Goal: Task Accomplishment & Management: Manage account settings

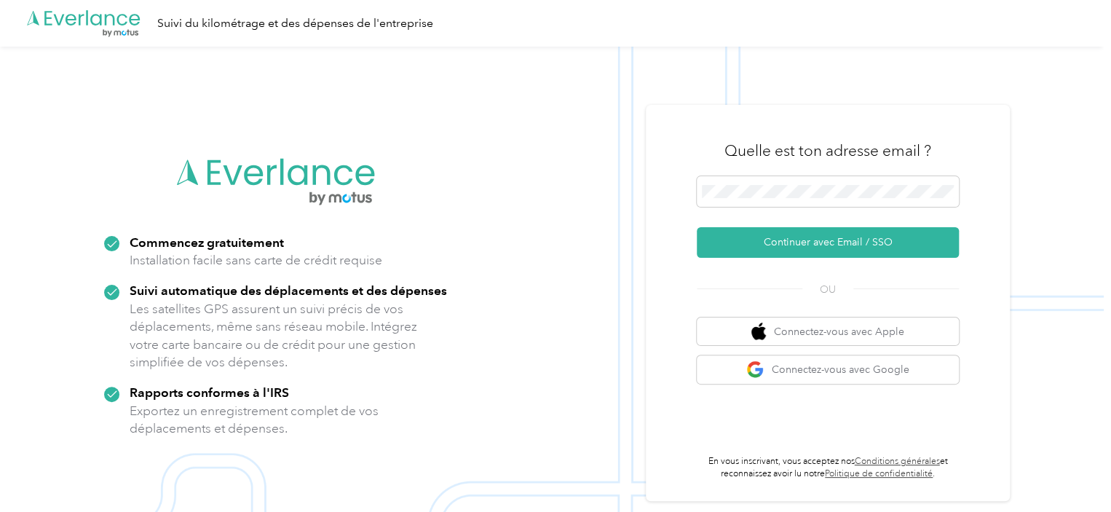
drag, startPoint x: 825, startPoint y: 242, endPoint x: 977, endPoint y: 211, distance: 154.6
click at [825, 242] on font "Continuer avec Email / SSO" at bounding box center [827, 242] width 129 height 12
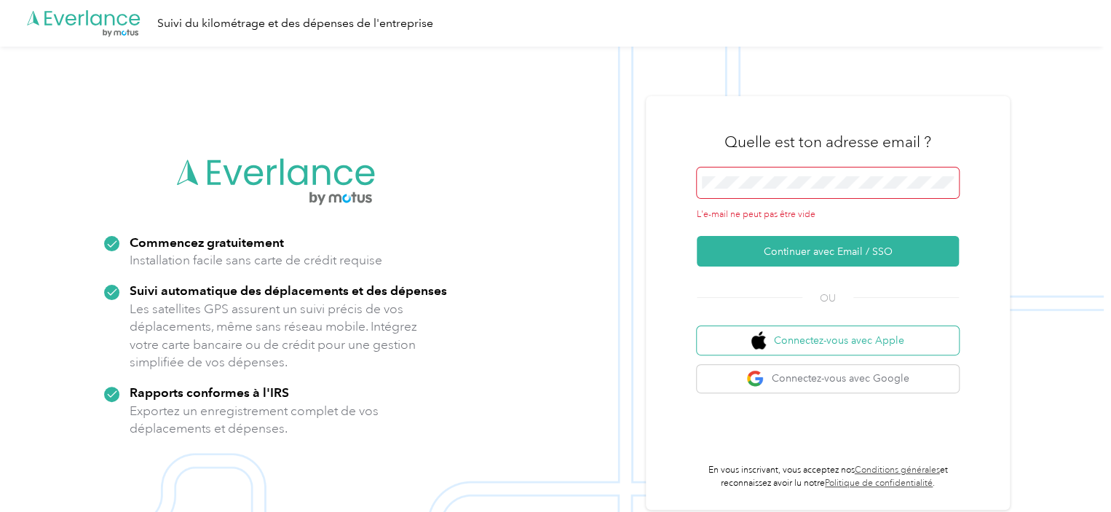
click at [856, 333] on font "Connectez-vous avec Apple" at bounding box center [839, 340] width 130 height 15
click at [1010, 84] on img at bounding box center [551, 303] width 1103 height 512
click at [755, 172] on span at bounding box center [827, 182] width 262 height 31
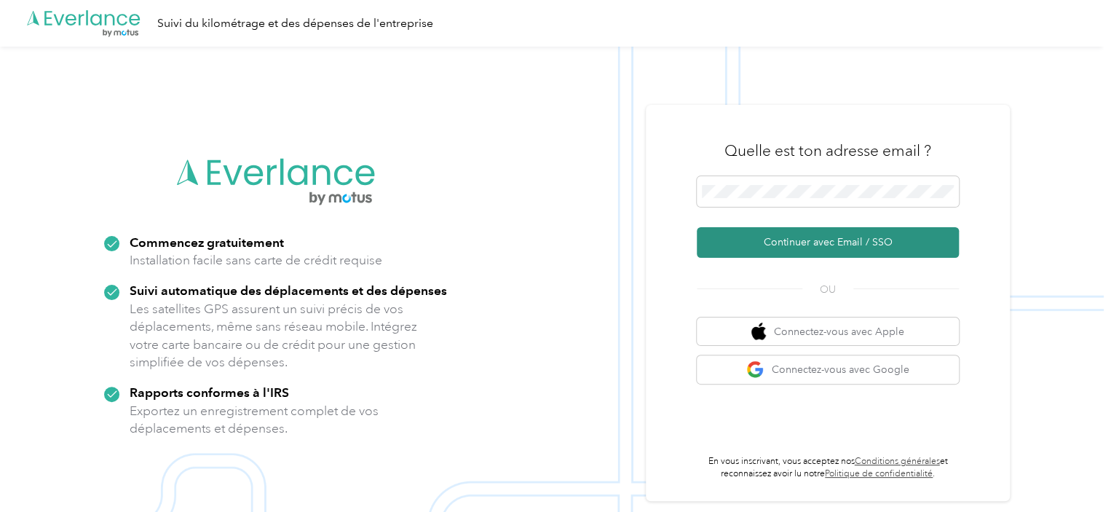
click at [835, 242] on font "Continuer avec Email / SSO" at bounding box center [827, 242] width 129 height 12
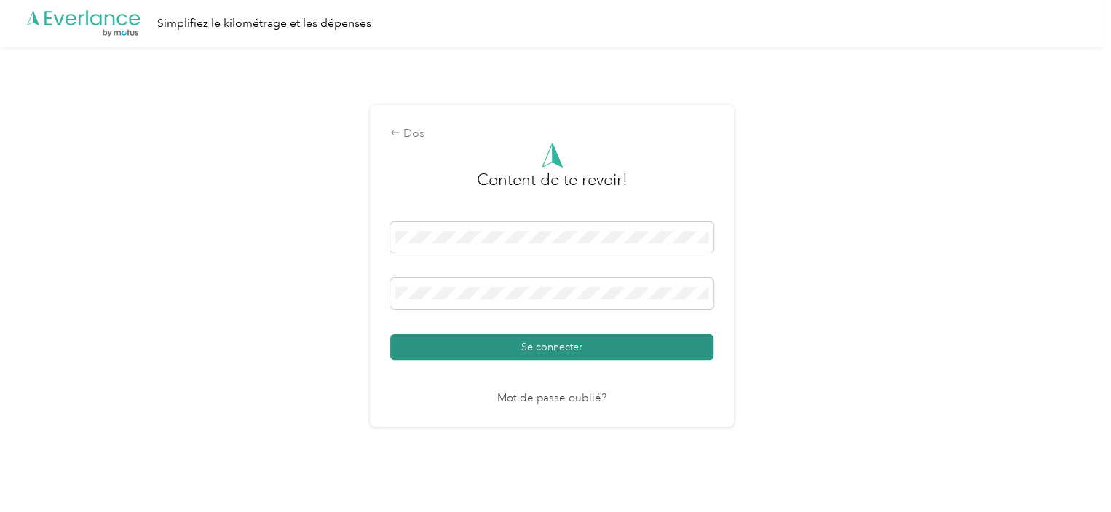
click at [572, 346] on font "Se connecter" at bounding box center [551, 347] width 61 height 12
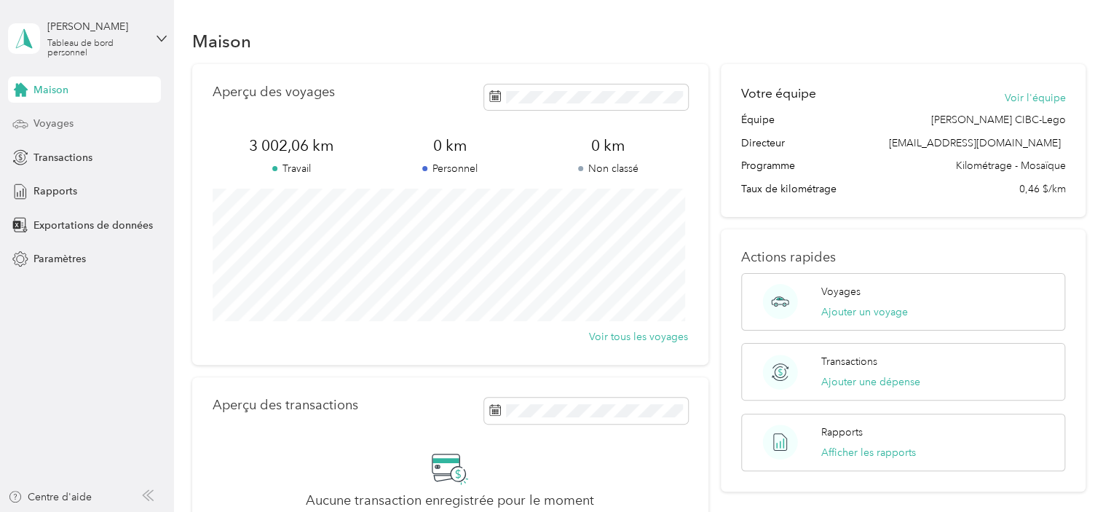
click at [52, 130] on span "Voyages" at bounding box center [53, 123] width 40 height 15
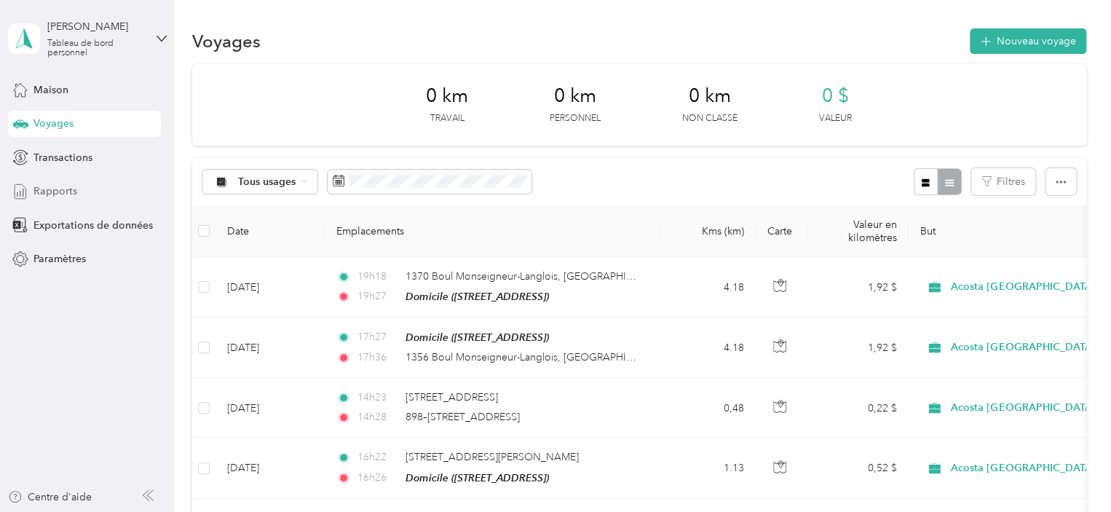
click at [65, 187] on font "Rapports" at bounding box center [55, 191] width 44 height 12
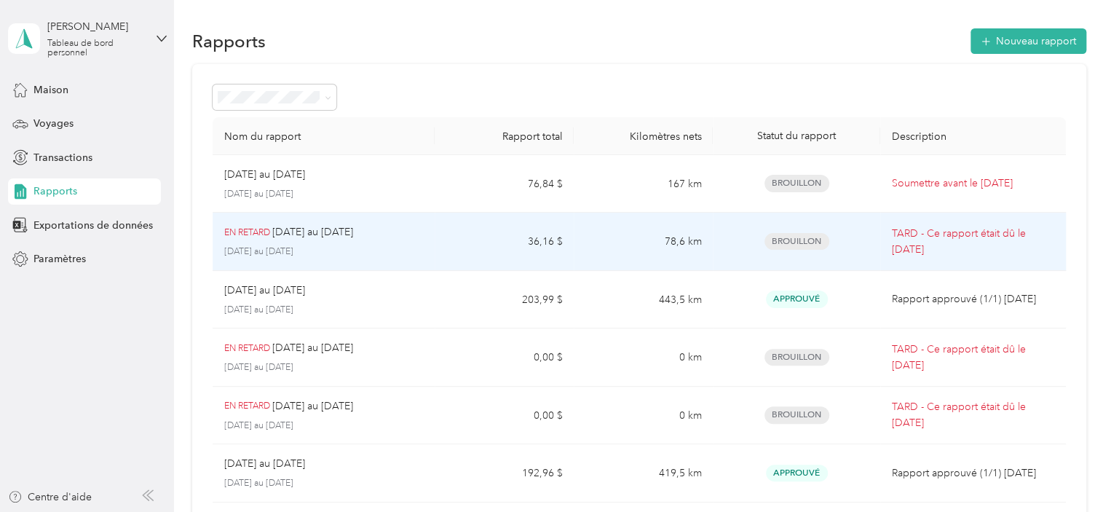
scroll to position [266, 0]
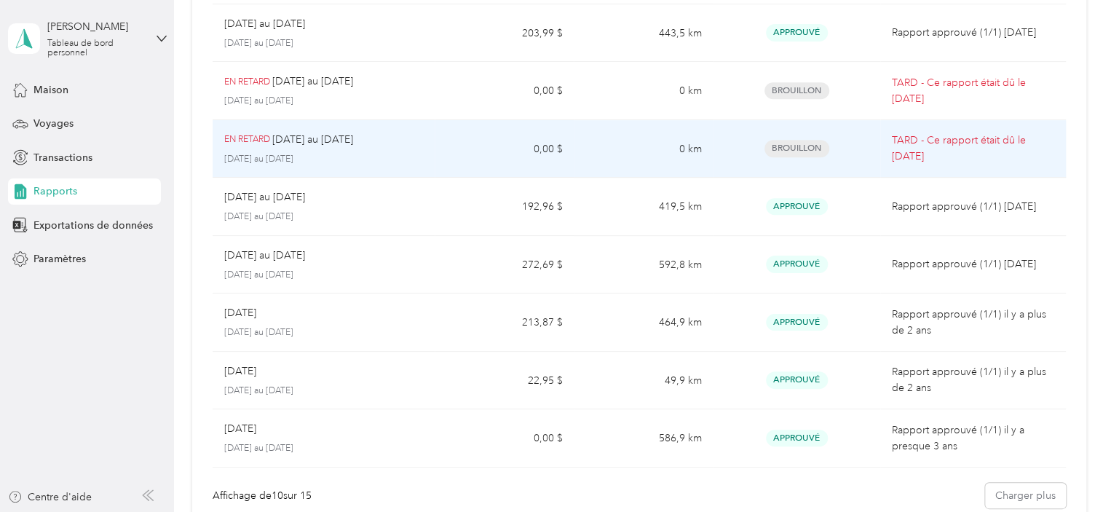
click at [786, 144] on font "Brouillon" at bounding box center [795, 148] width 49 height 10
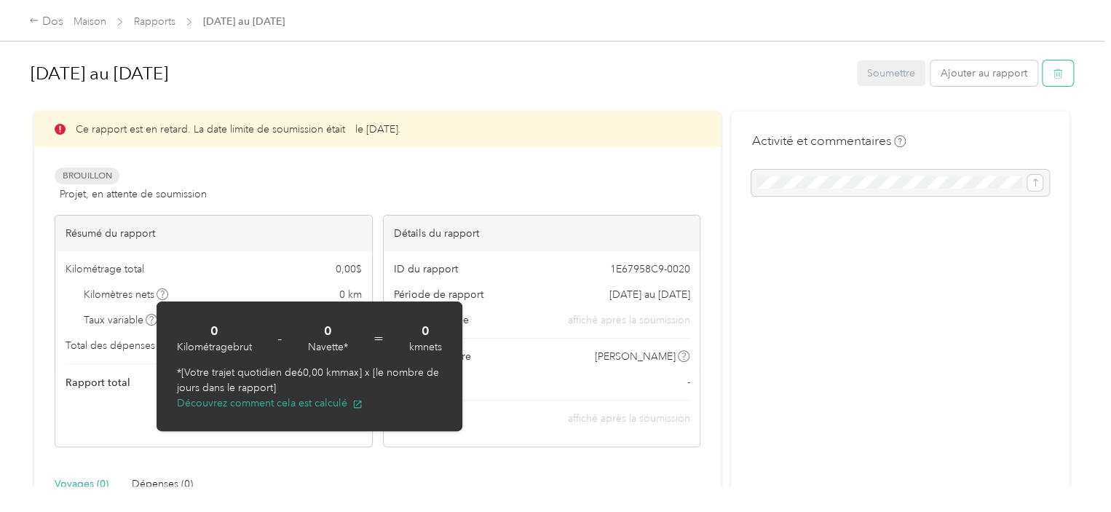
click at [1052, 72] on icon "button" at bounding box center [1057, 73] width 10 height 10
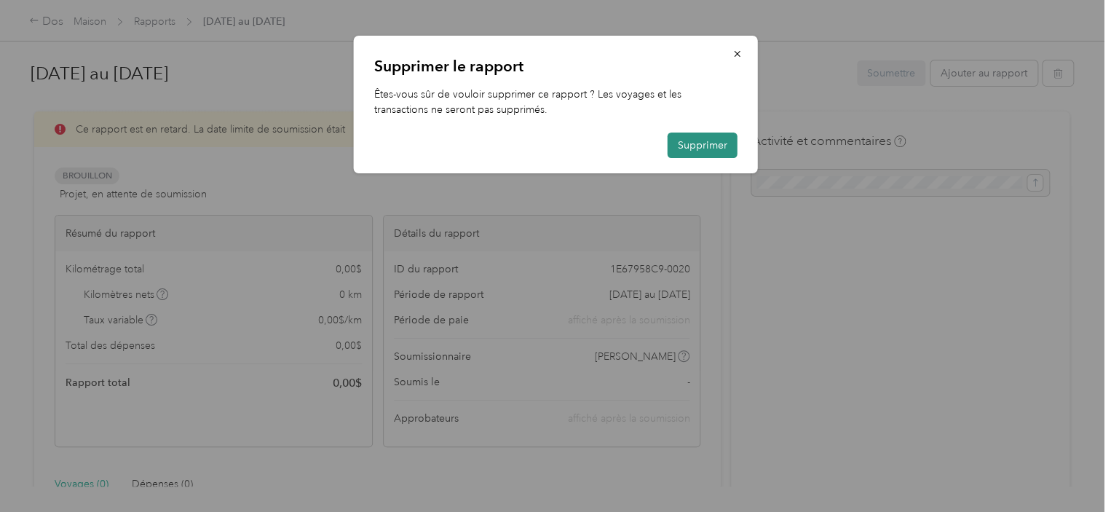
click at [685, 144] on font "Supprimer" at bounding box center [702, 145] width 49 height 12
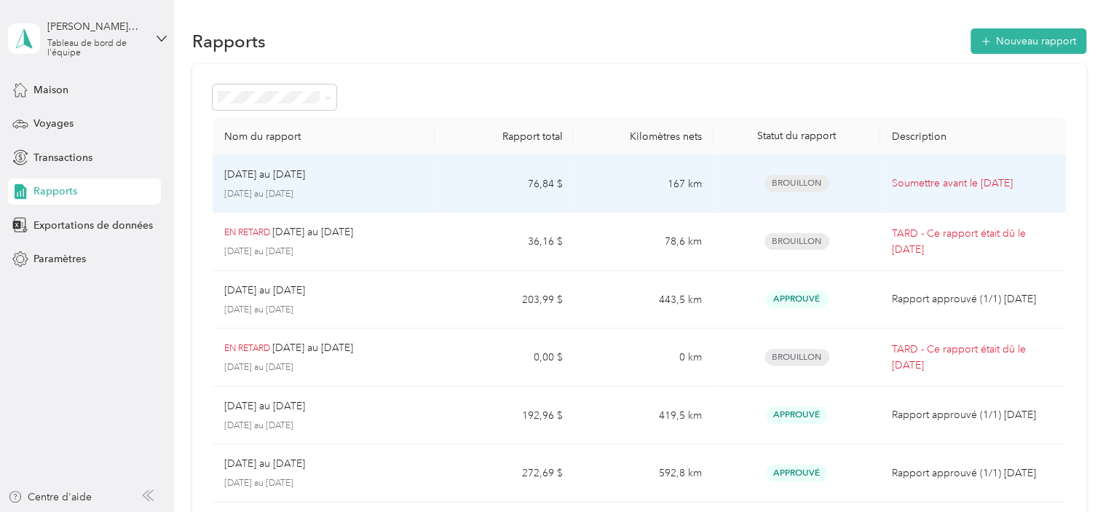
click at [949, 182] on font "Soumettre avant" at bounding box center [928, 183] width 75 height 12
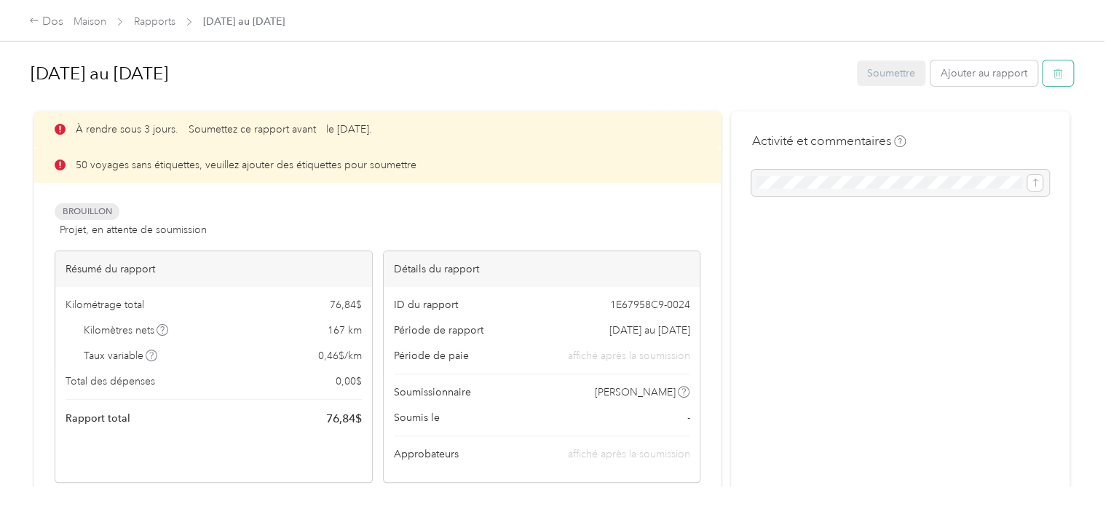
click at [1061, 63] on button "button" at bounding box center [1057, 72] width 31 height 25
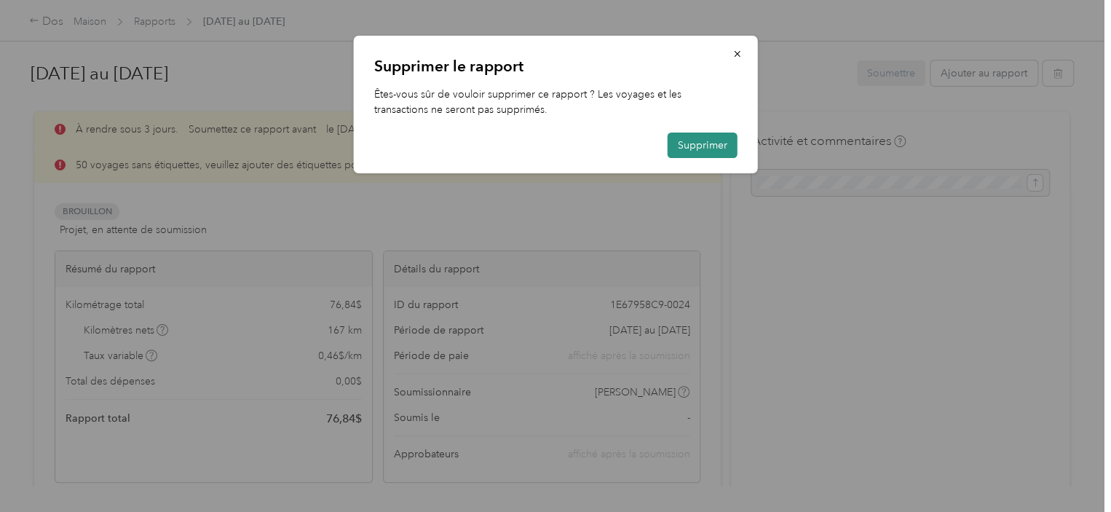
click at [693, 144] on font "Supprimer" at bounding box center [702, 145] width 49 height 12
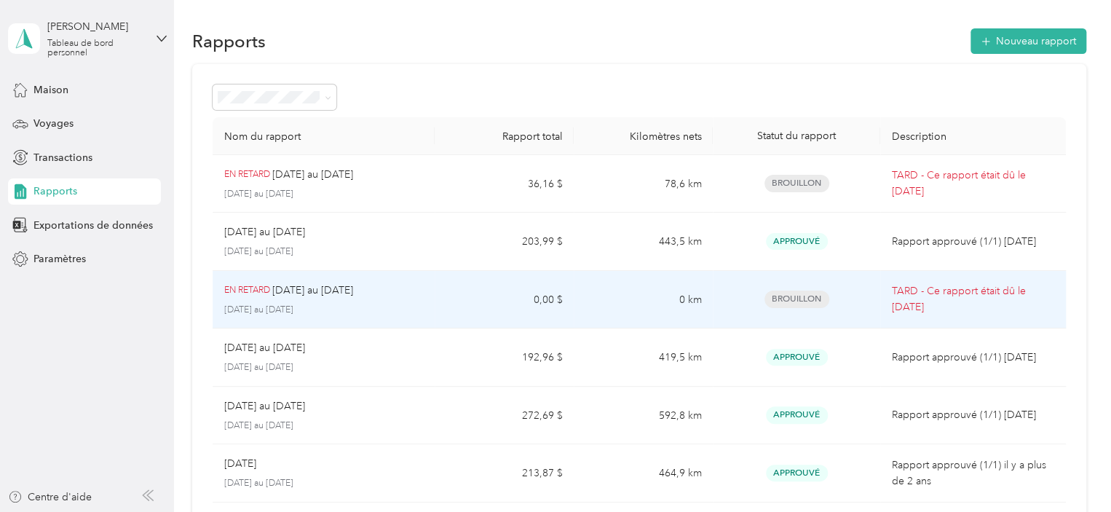
click at [790, 298] on font "Brouillon" at bounding box center [795, 298] width 49 height 10
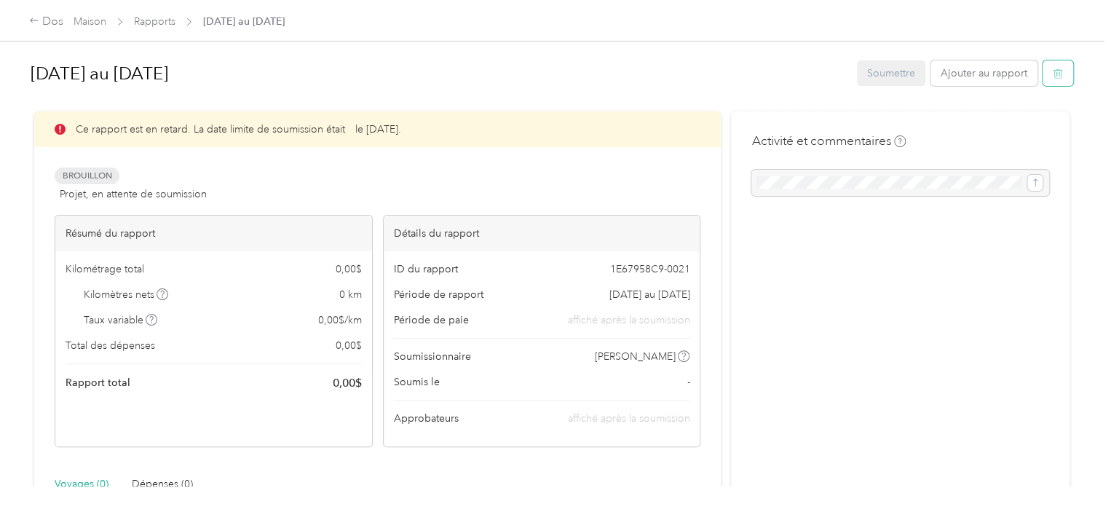
click at [1052, 75] on icon "button" at bounding box center [1057, 73] width 10 height 10
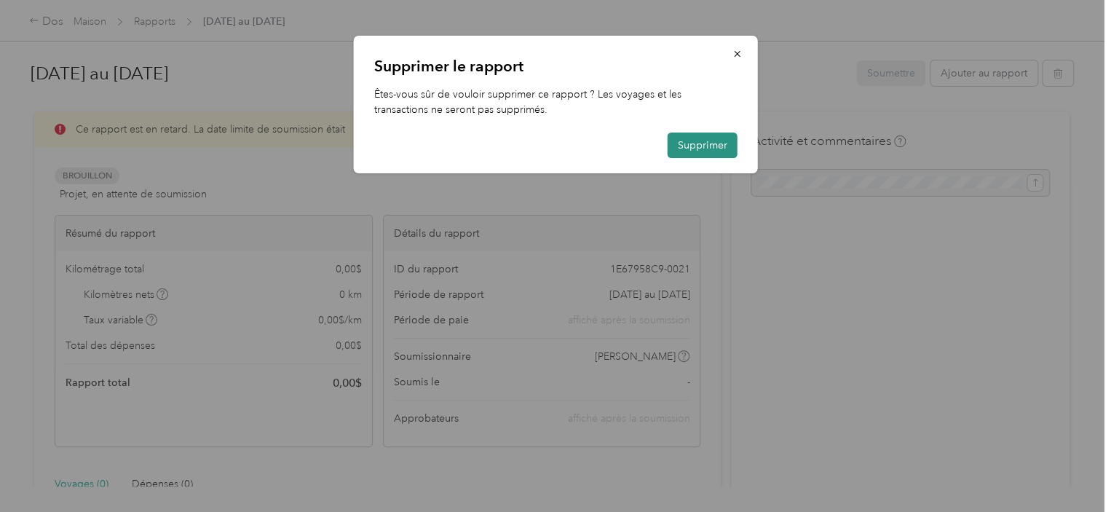
click at [699, 143] on font "Supprimer" at bounding box center [702, 145] width 49 height 12
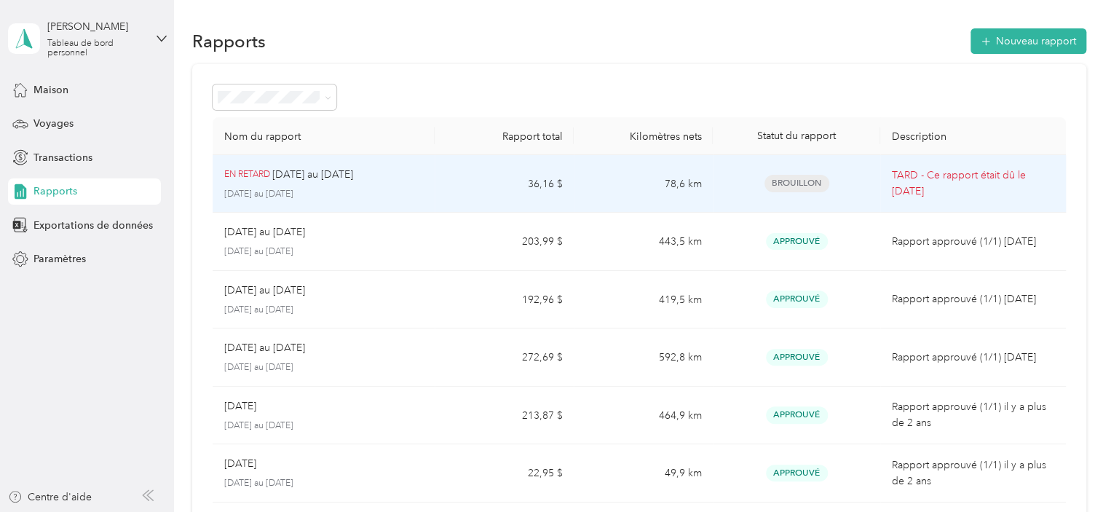
click at [255, 179] on font "EN RETARD" at bounding box center [247, 174] width 46 height 11
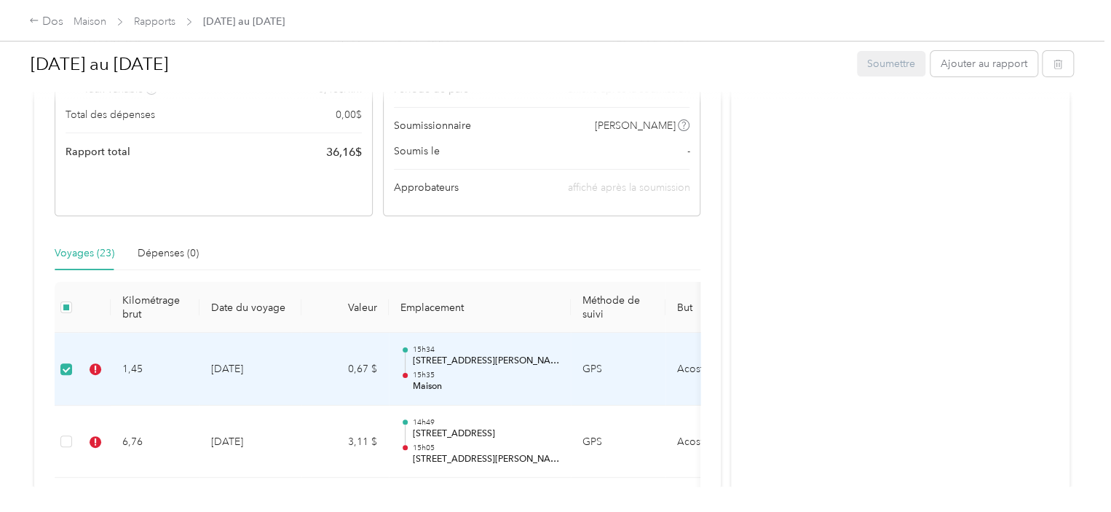
scroll to position [533, 0]
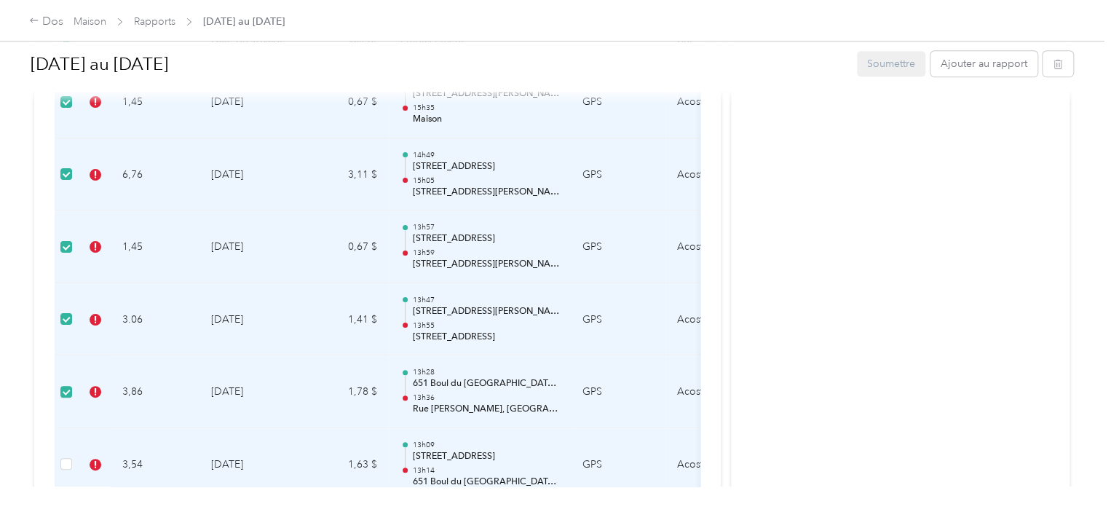
click at [74, 463] on td at bounding box center [66, 464] width 23 height 73
click at [73, 464] on td at bounding box center [66, 464] width 23 height 73
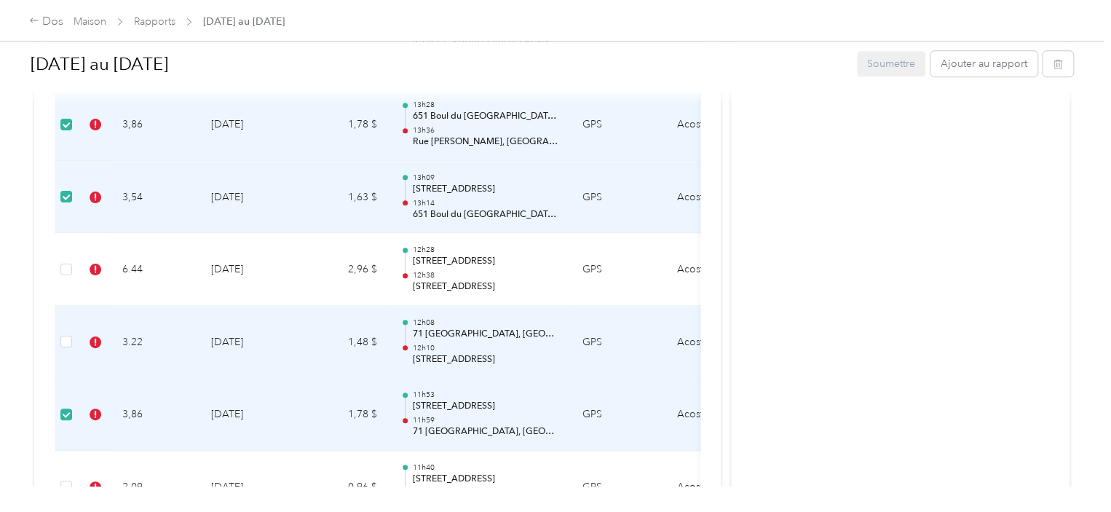
click at [73, 346] on td at bounding box center [66, 342] width 23 height 73
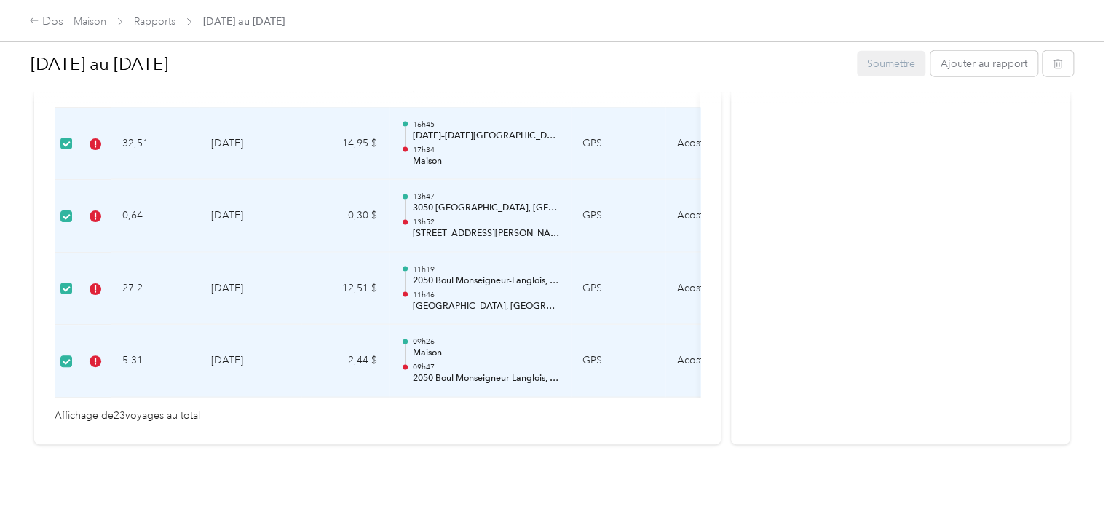
scroll to position [1601, 0]
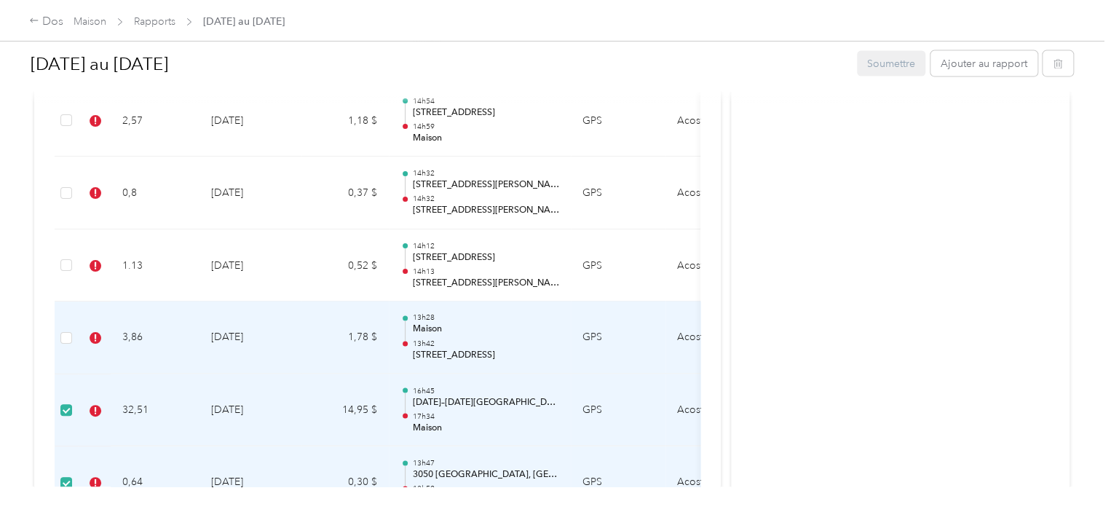
click at [59, 329] on td at bounding box center [66, 337] width 23 height 73
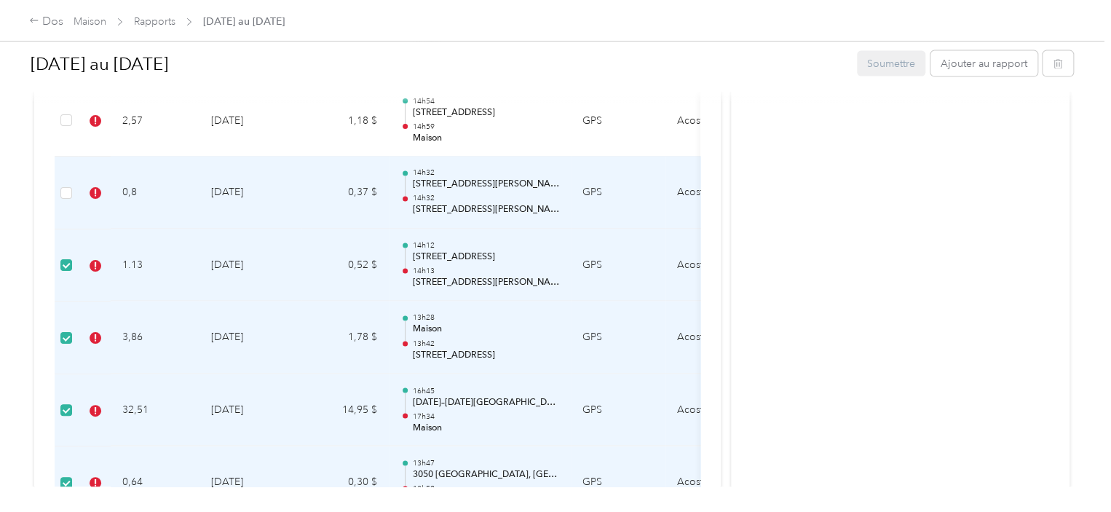
click at [74, 189] on td at bounding box center [66, 192] width 23 height 73
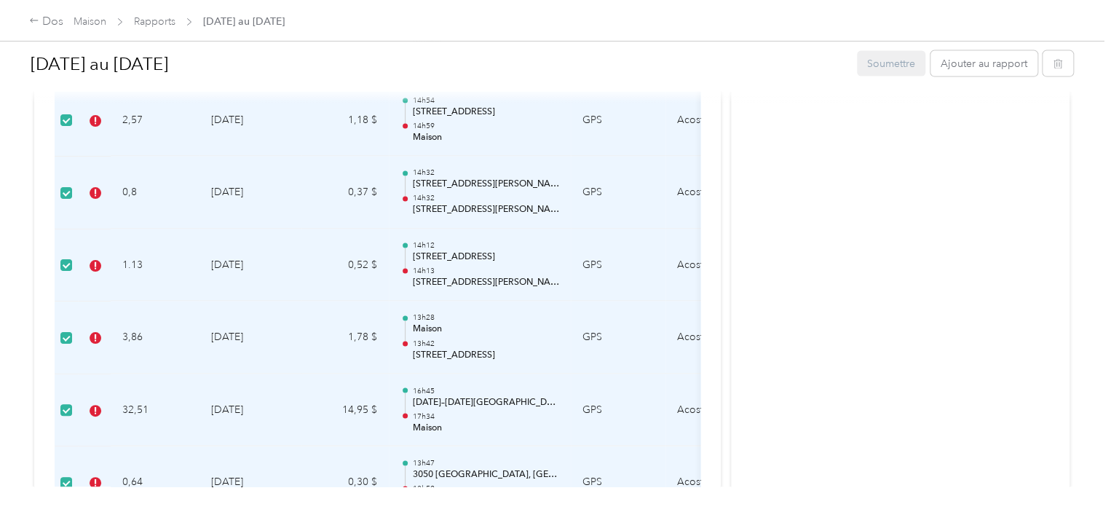
scroll to position [1334, 0]
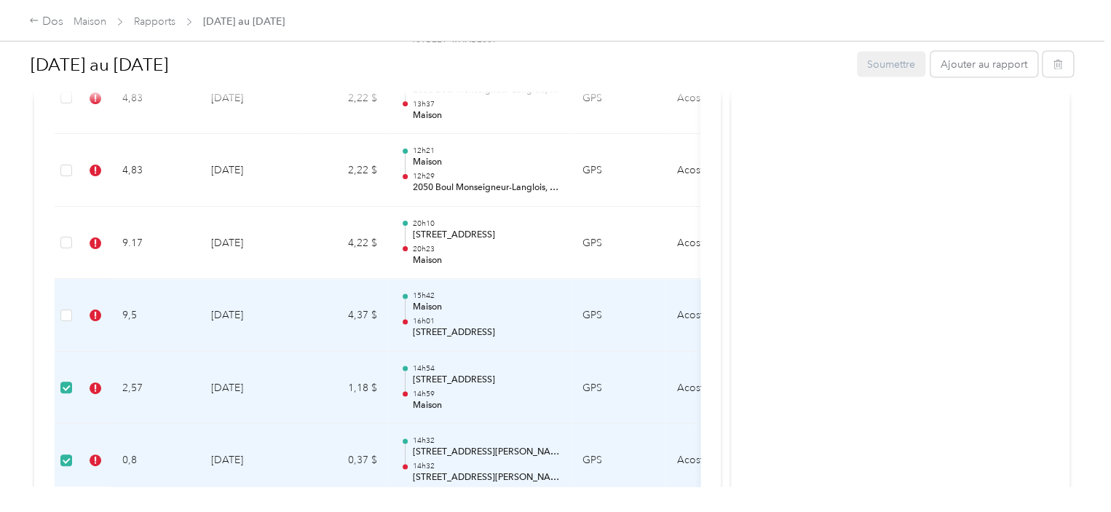
click at [57, 311] on td at bounding box center [66, 315] width 23 height 73
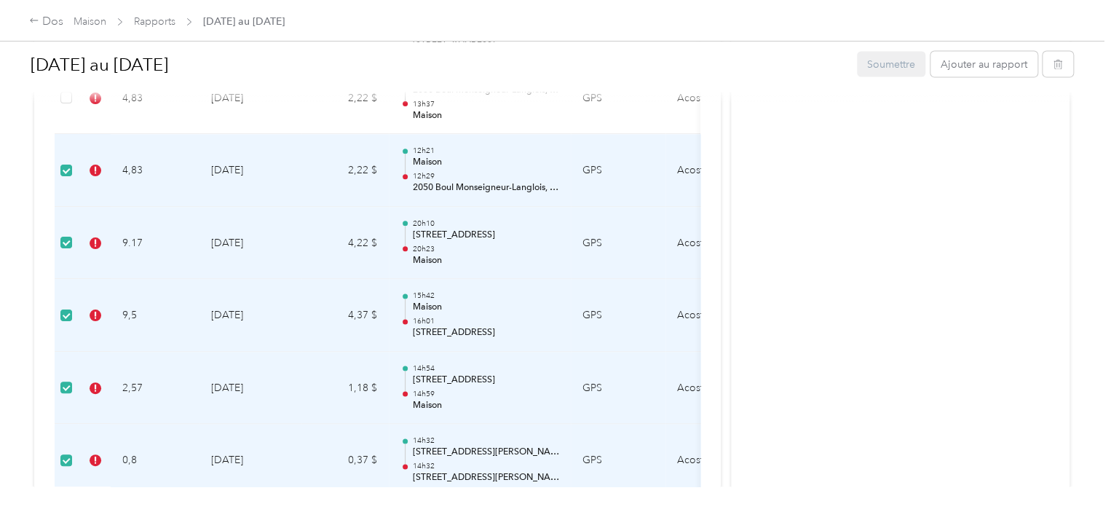
click at [61, 97] on div at bounding box center [552, 95] width 1042 height 15
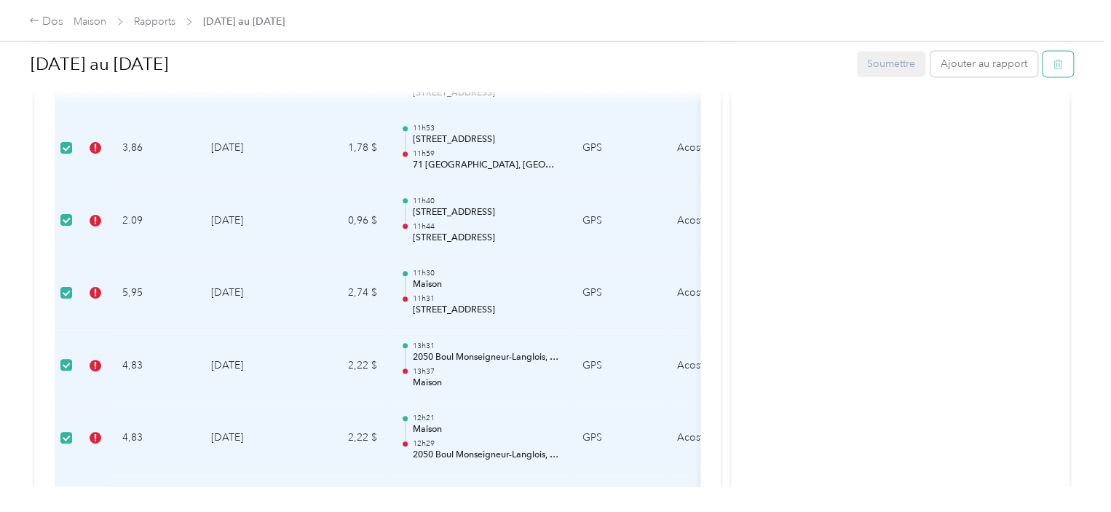
click at [1043, 60] on button "button" at bounding box center [1057, 63] width 31 height 25
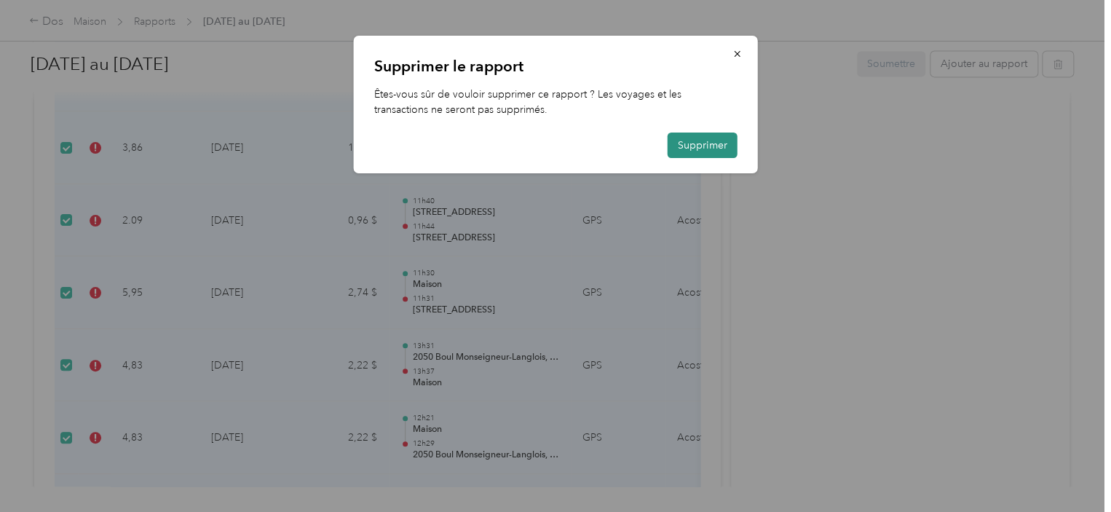
click at [670, 140] on button "Supprimer" at bounding box center [702, 144] width 70 height 25
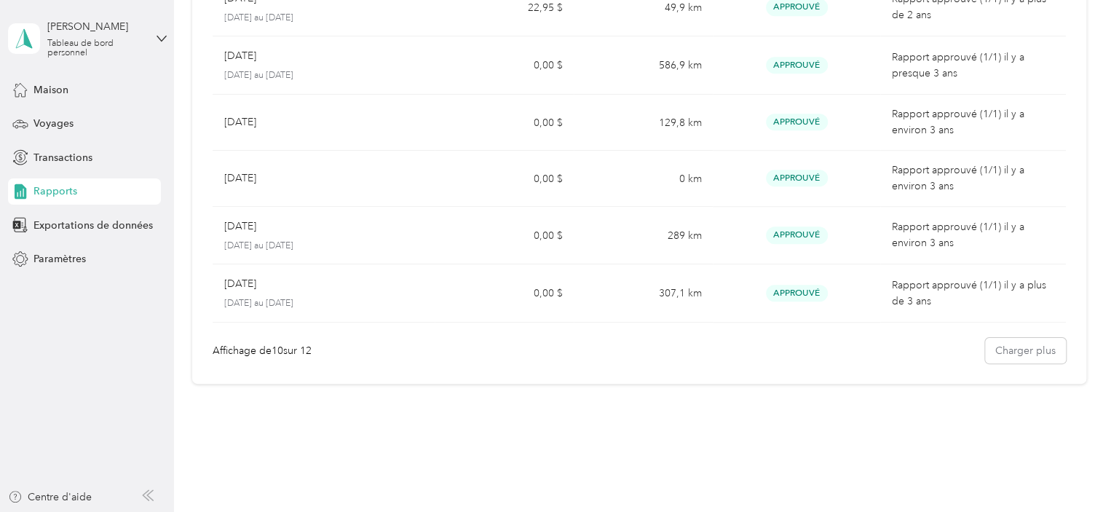
scroll to position [428, 0]
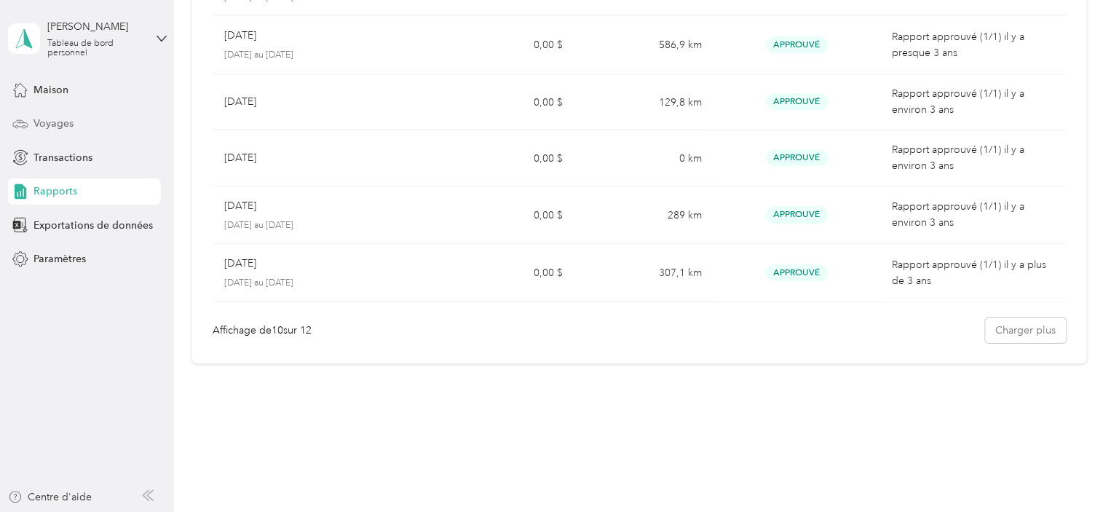
click at [45, 124] on font "Voyages" at bounding box center [53, 123] width 40 height 12
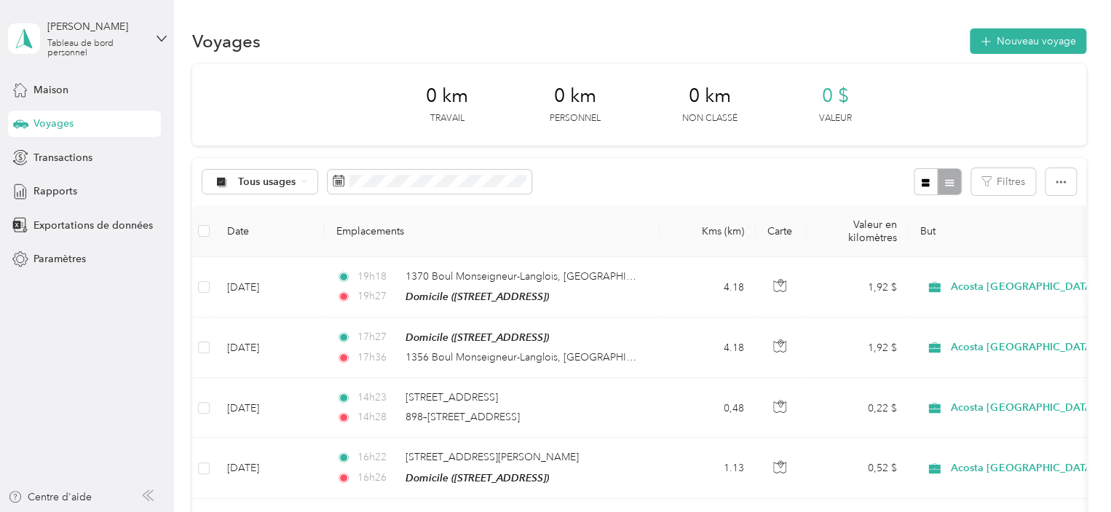
click at [65, 124] on font "Voyages" at bounding box center [53, 123] width 40 height 12
click at [41, 123] on font "Voyages" at bounding box center [53, 123] width 40 height 12
click at [55, 124] on font "Voyages" at bounding box center [53, 123] width 40 height 12
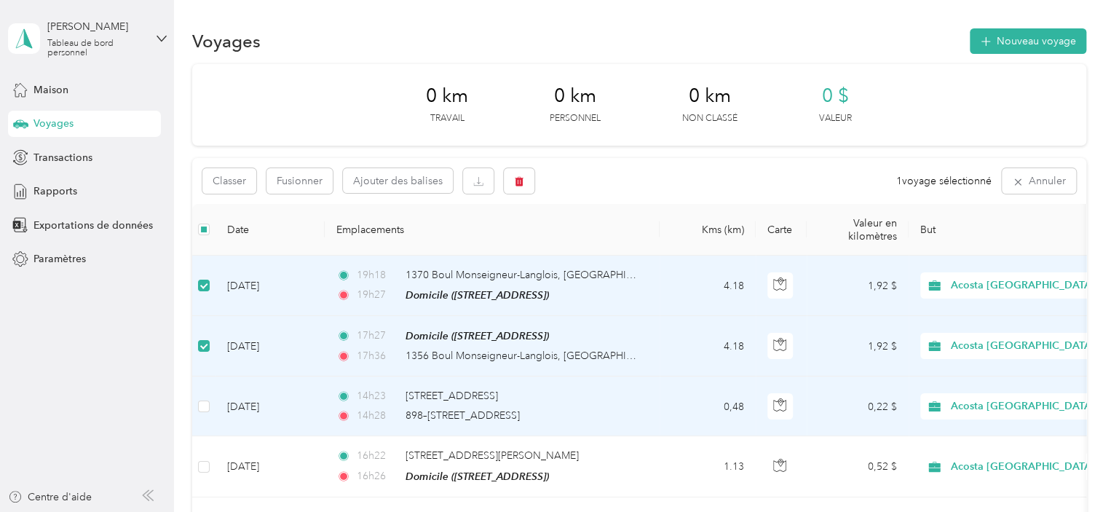
click at [196, 407] on td at bounding box center [203, 406] width 23 height 60
click at [212, 407] on td at bounding box center [203, 406] width 23 height 60
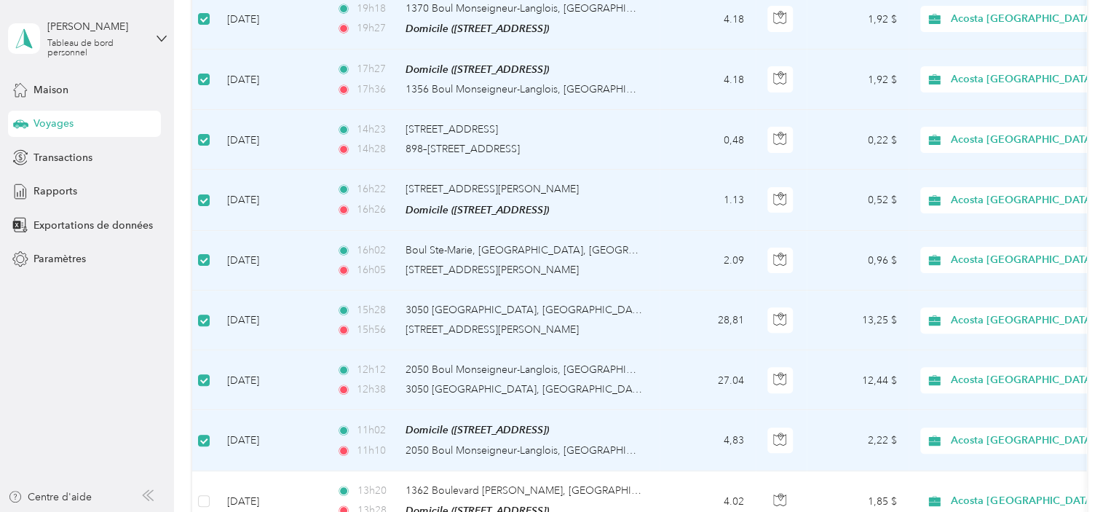
scroll to position [533, 0]
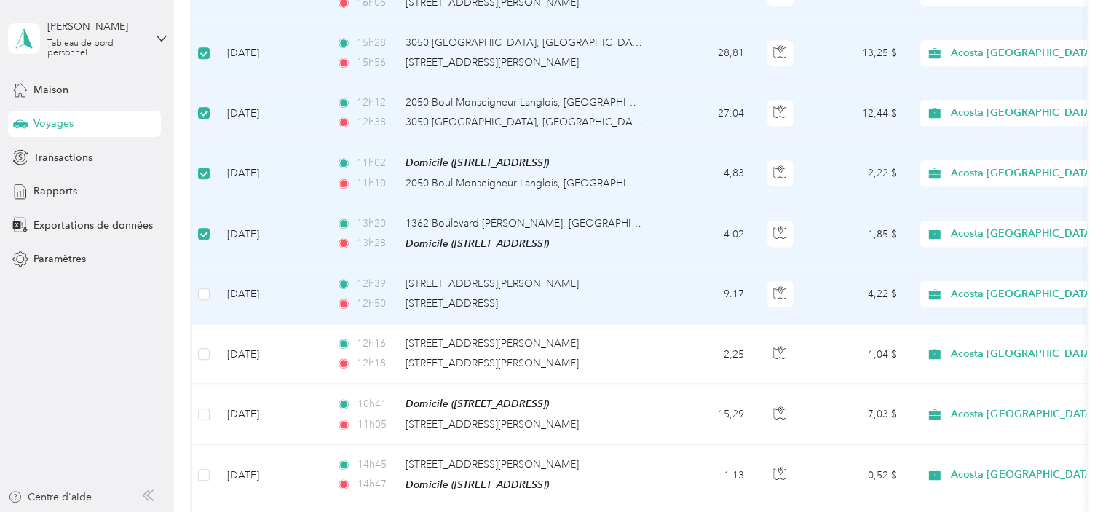
click at [210, 294] on td at bounding box center [203, 294] width 23 height 60
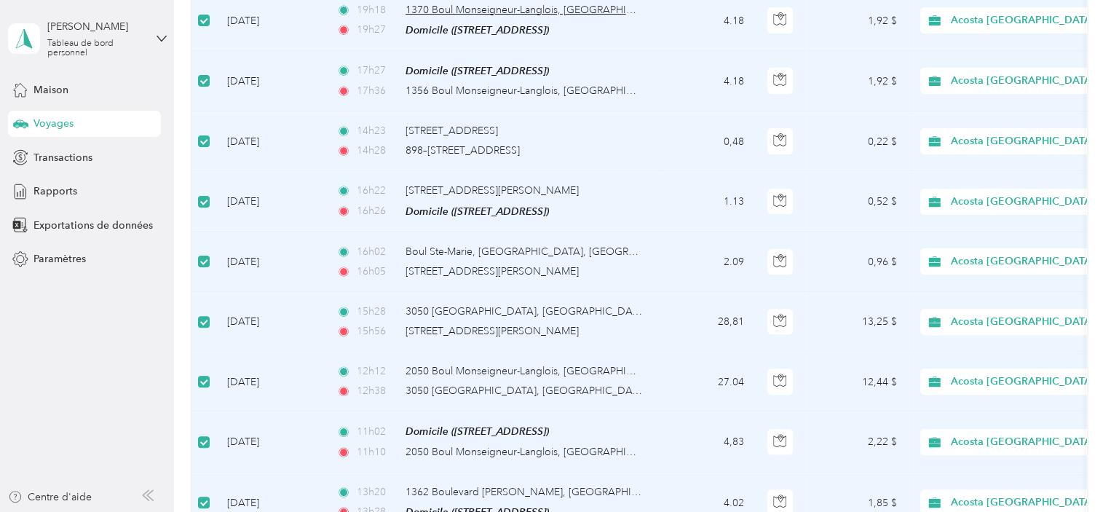
scroll to position [0, 0]
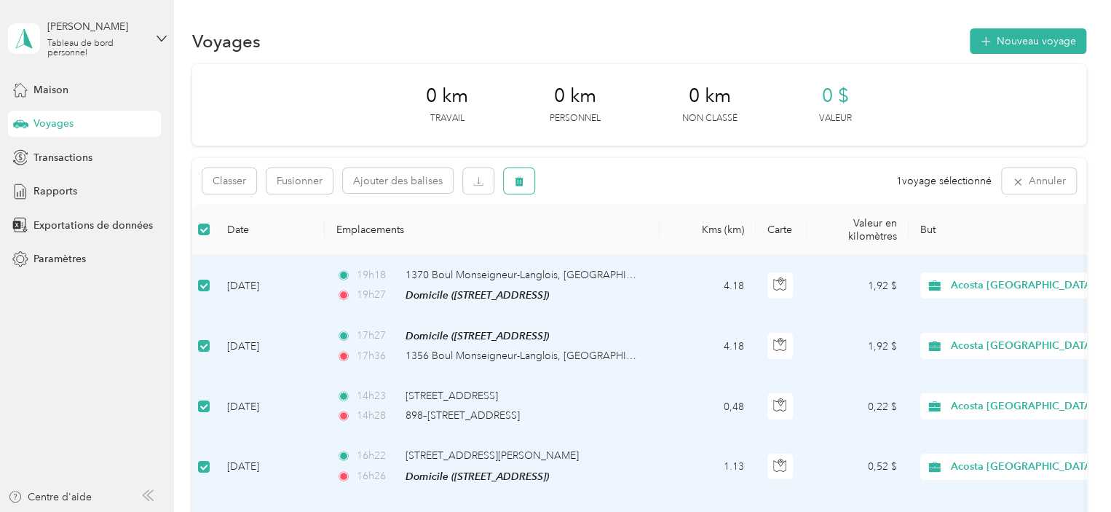
click at [526, 176] on button "button" at bounding box center [519, 180] width 31 height 25
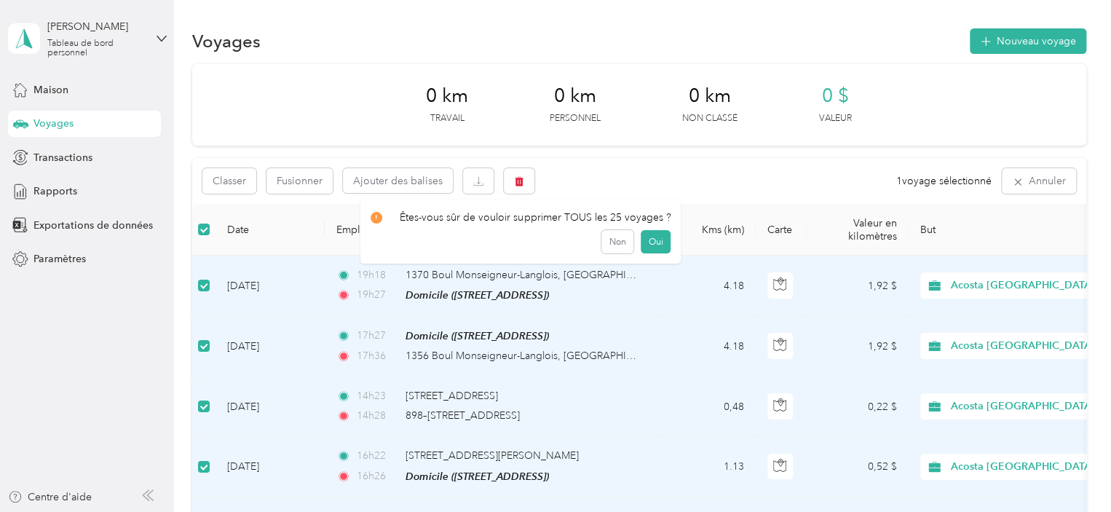
drag, startPoint x: 646, startPoint y: 240, endPoint x: 741, endPoint y: 151, distance: 129.7
click at [648, 240] on font "Oui" at bounding box center [655, 241] width 15 height 11
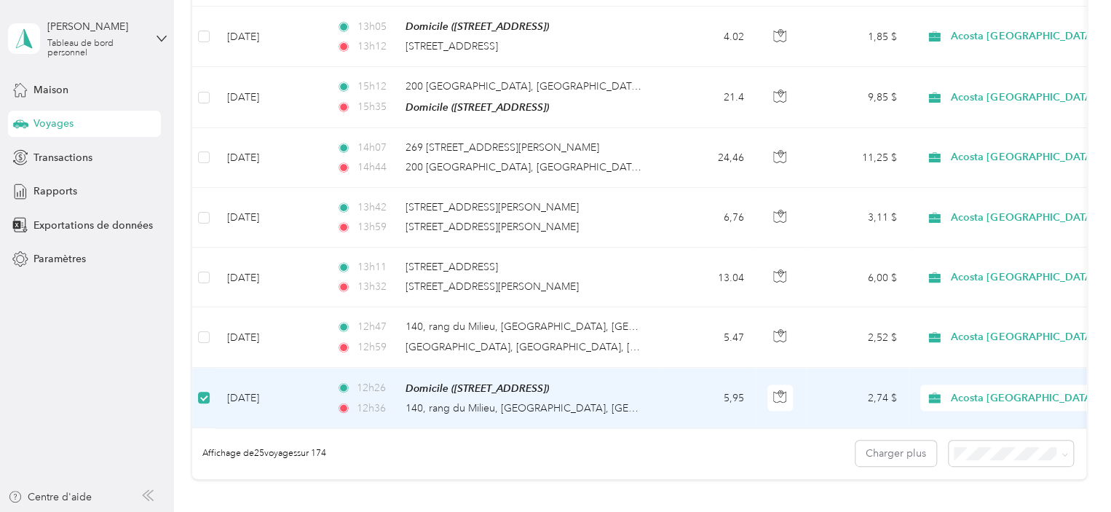
scroll to position [1333, 0]
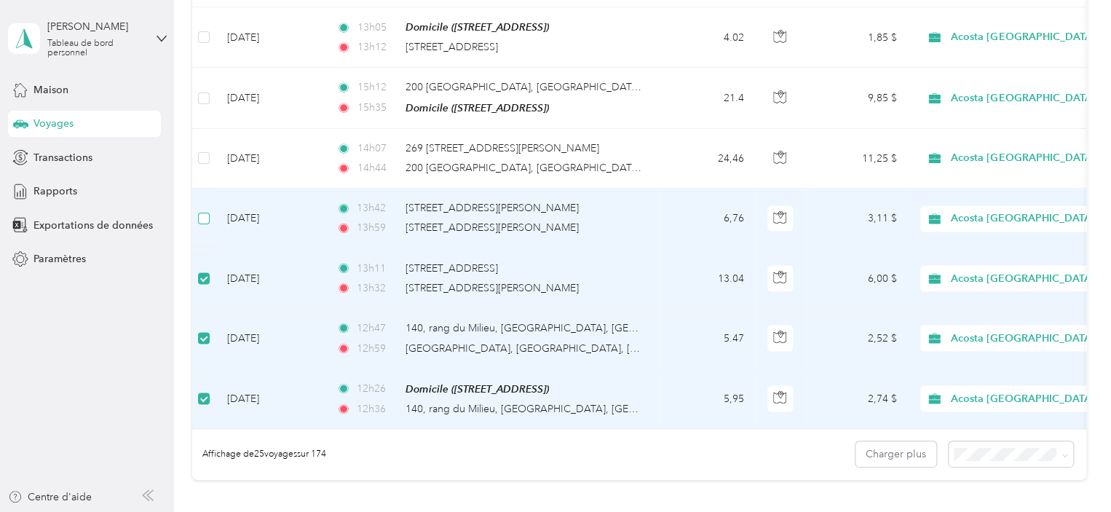
click at [207, 210] on label at bounding box center [204, 218] width 12 height 16
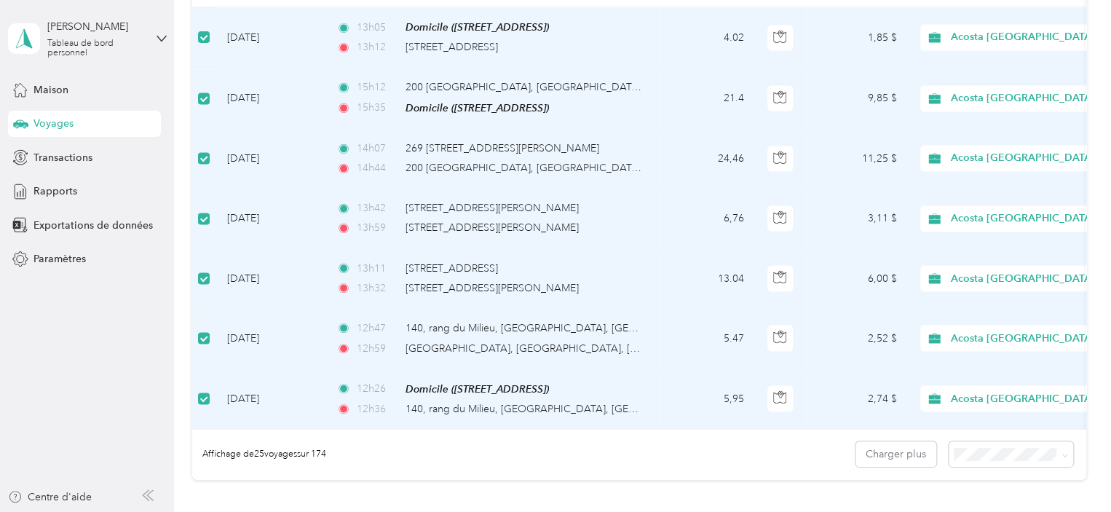
scroll to position [1065, 0]
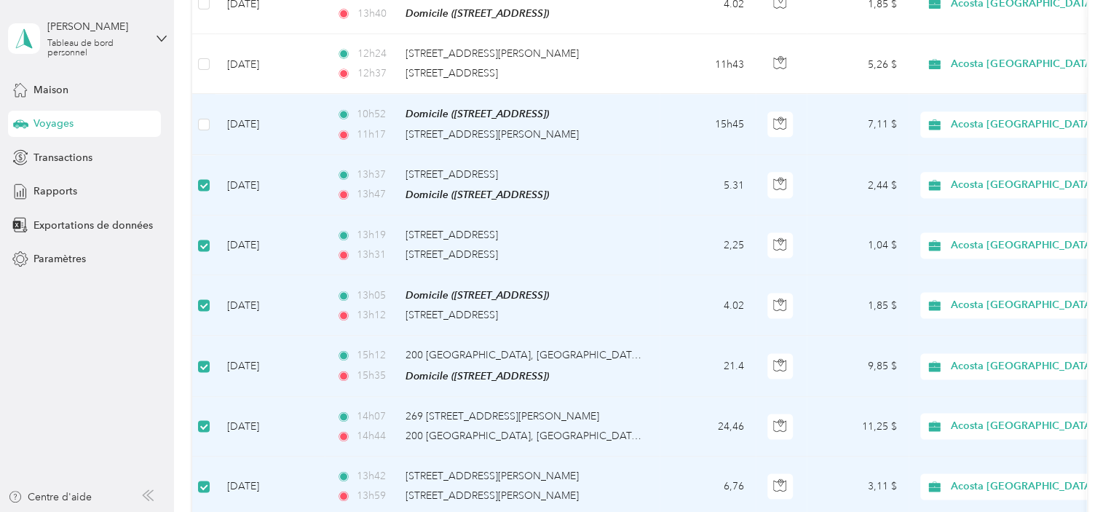
drag, startPoint x: 204, startPoint y: 108, endPoint x: 207, endPoint y: 98, distance: 10.4
click at [205, 116] on label at bounding box center [204, 124] width 12 height 16
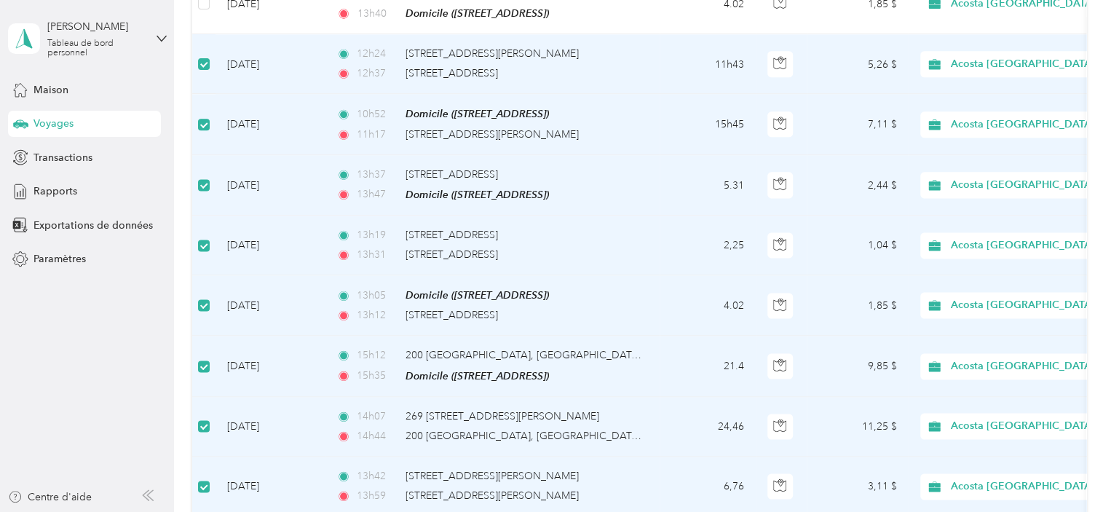
scroll to position [799, 0]
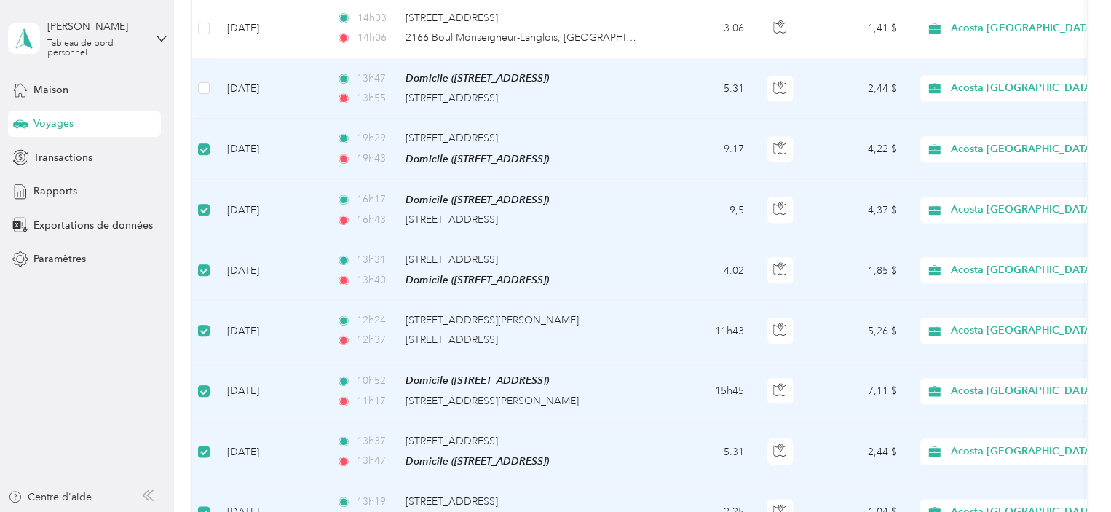
click at [210, 90] on td at bounding box center [203, 88] width 23 height 60
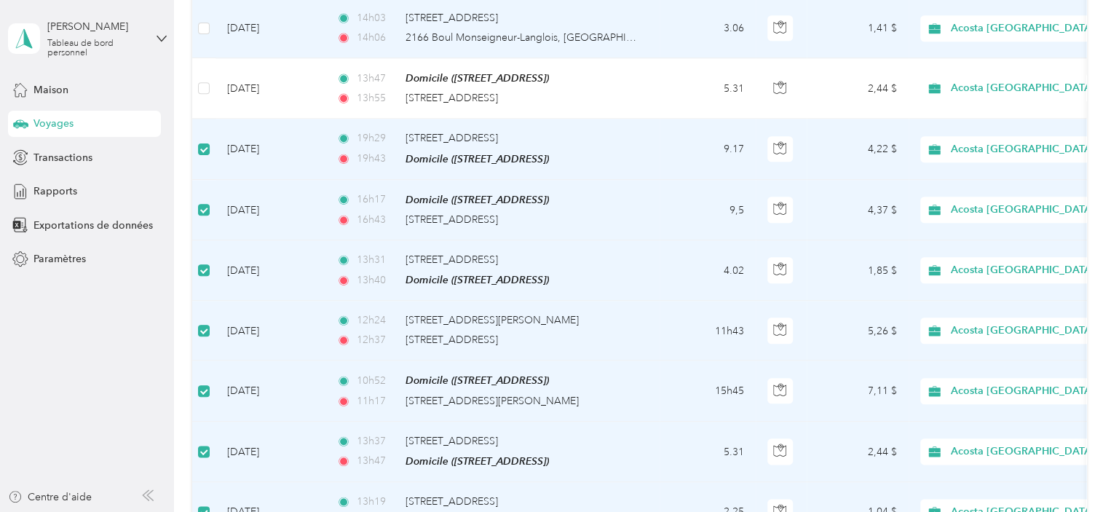
click at [210, 22] on td at bounding box center [203, 29] width 23 height 60
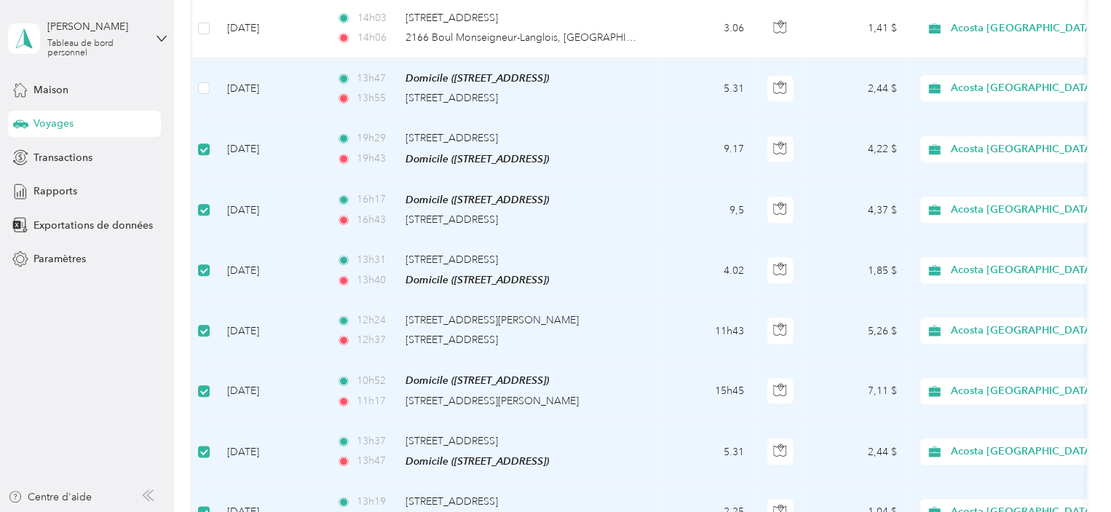
click at [213, 76] on td at bounding box center [203, 88] width 23 height 60
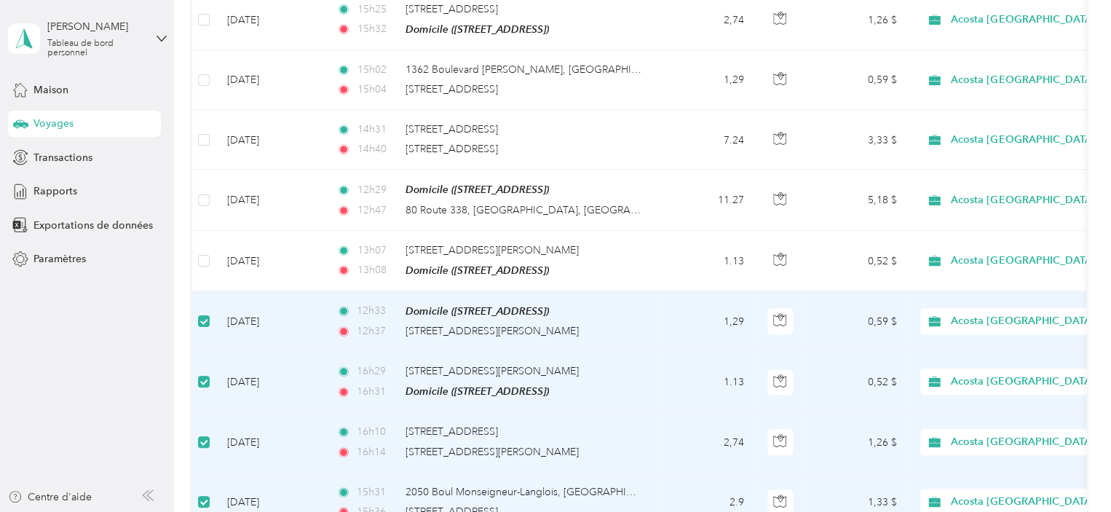
scroll to position [265, 0]
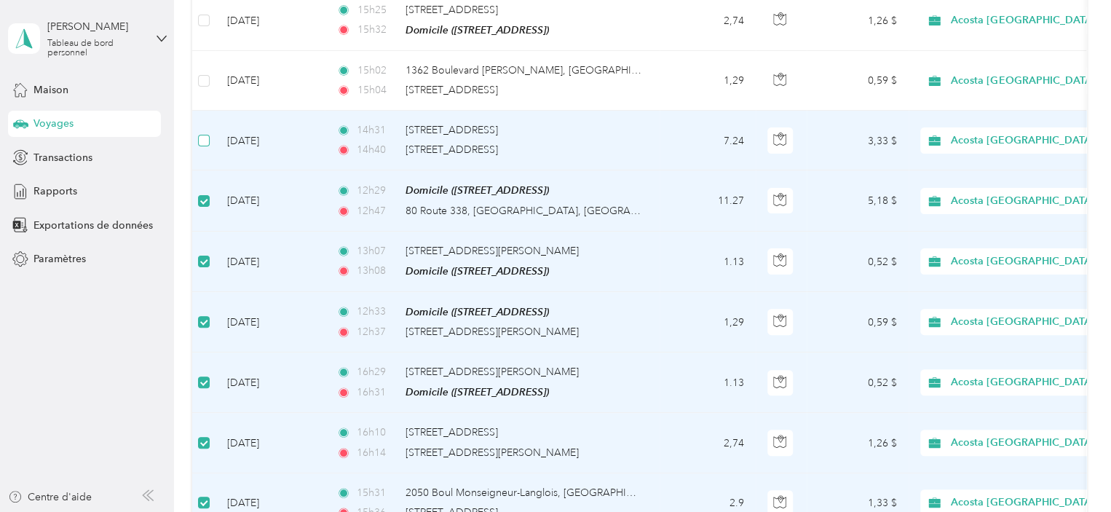
click at [207, 132] on label at bounding box center [204, 140] width 12 height 16
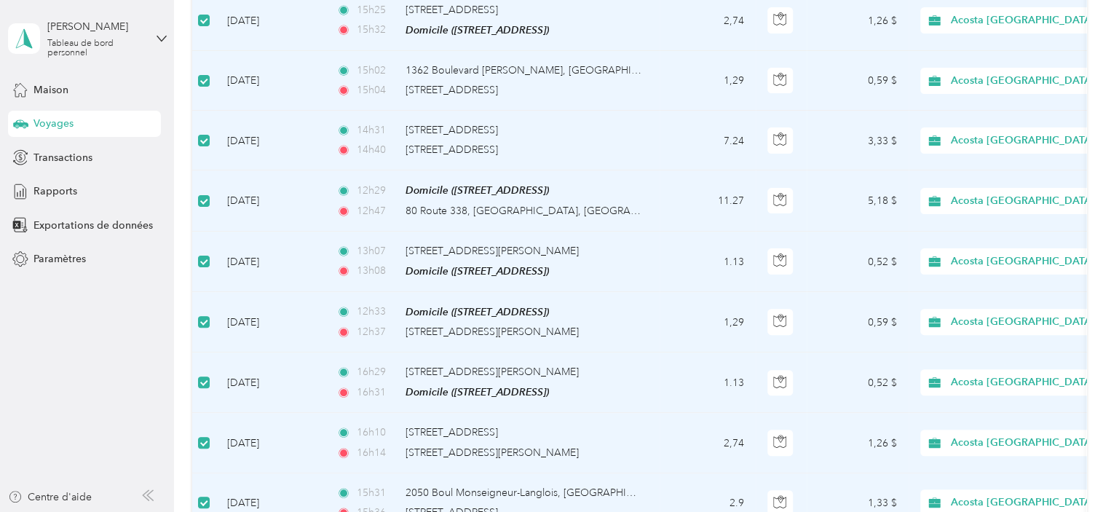
scroll to position [0, 0]
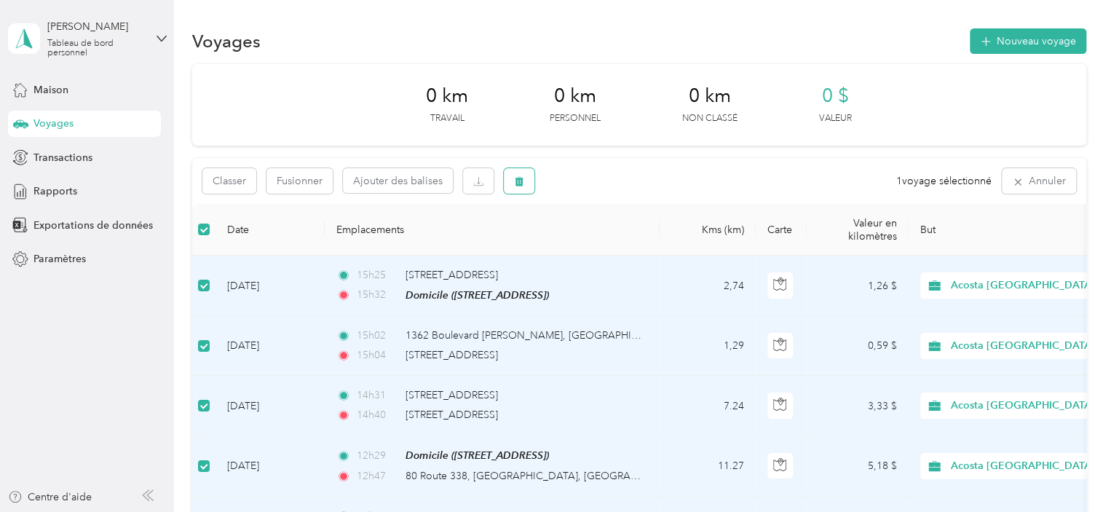
click at [526, 183] on button "button" at bounding box center [519, 180] width 31 height 25
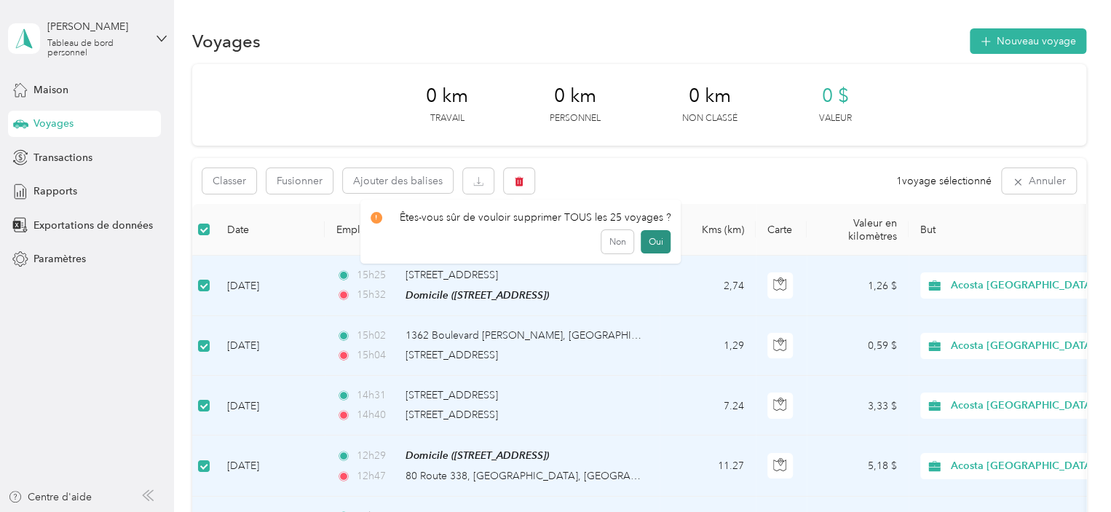
click at [653, 239] on font "Oui" at bounding box center [655, 241] width 15 height 11
